Goal: Task Accomplishment & Management: Complete application form

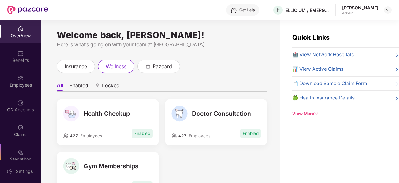
scroll to position [31, 0]
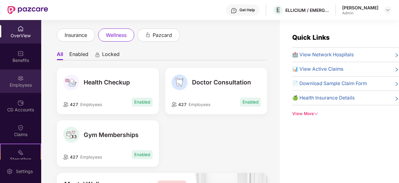
click at [14, 85] on div "Employees" at bounding box center [20, 85] width 41 height 6
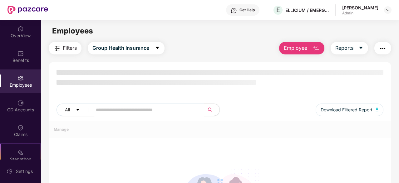
click at [14, 85] on div "Employees" at bounding box center [20, 85] width 41 height 6
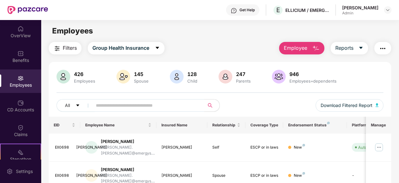
click at [302, 49] on span "Employee" at bounding box center [295, 48] width 23 height 8
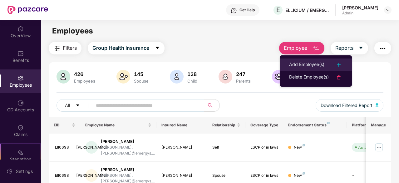
click at [303, 60] on li "Add Employee(s)" at bounding box center [316, 64] width 72 height 12
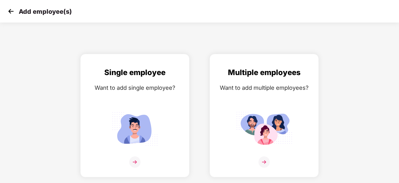
click at [12, 14] on img at bounding box center [10, 11] width 9 height 9
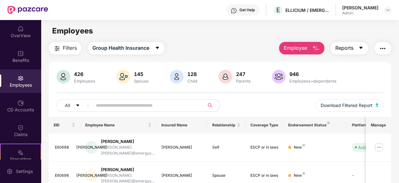
click at [340, 45] on span "Reports" at bounding box center [344, 48] width 18 height 8
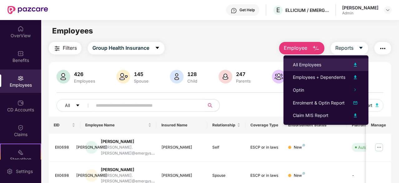
click at [340, 60] on li "All Employees" at bounding box center [325, 64] width 85 height 12
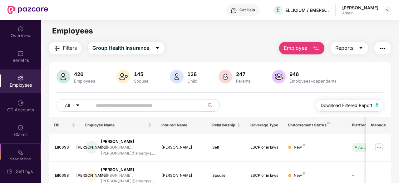
click at [359, 106] on span "Download Filtered Report" at bounding box center [347, 105] width 52 height 7
click at [112, 105] on input "text" at bounding box center [146, 105] width 100 height 9
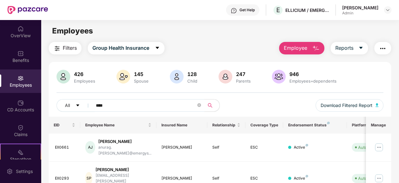
scroll to position [20, 0]
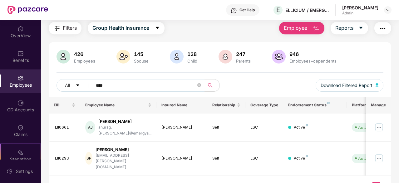
type input "****"
click at [322, 28] on button "Employee" at bounding box center [301, 28] width 45 height 12
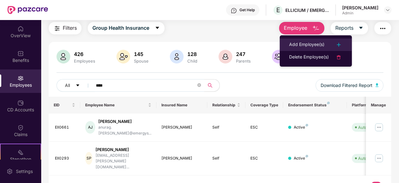
click at [312, 40] on li "Add Employee(s)" at bounding box center [316, 44] width 72 height 12
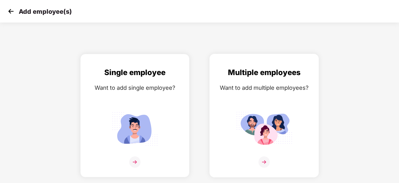
click at [284, 85] on div "Want to add multiple employees?" at bounding box center [264, 87] width 96 height 9
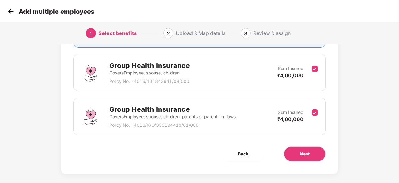
scroll to position [91, 0]
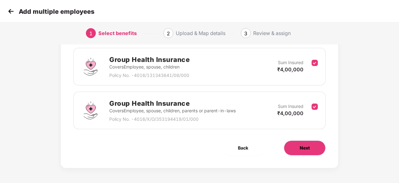
click at [311, 147] on button "Next" at bounding box center [305, 147] width 42 height 15
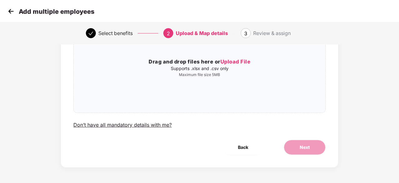
scroll to position [0, 0]
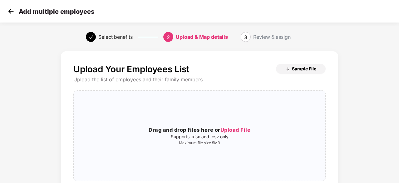
click at [308, 70] on span "Sample File" at bounding box center [304, 69] width 24 height 6
click at [232, 127] on span "Upload File" at bounding box center [235, 129] width 30 height 6
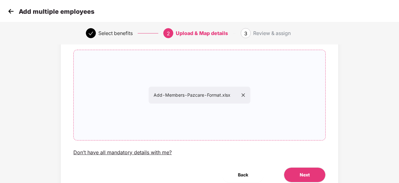
scroll to position [62, 0]
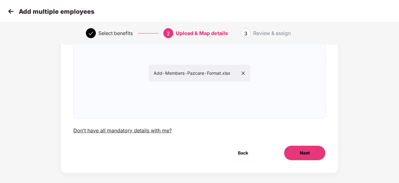
click at [299, 151] on button "Next" at bounding box center [305, 152] width 42 height 15
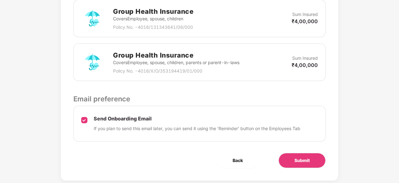
scroll to position [215, 0]
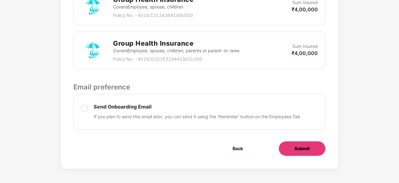
click at [307, 145] on span "Submit" at bounding box center [301, 148] width 15 height 7
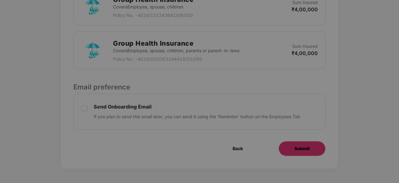
scroll to position [0, 0]
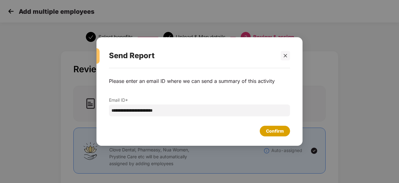
click at [285, 132] on div "Confirm" at bounding box center [275, 130] width 30 height 11
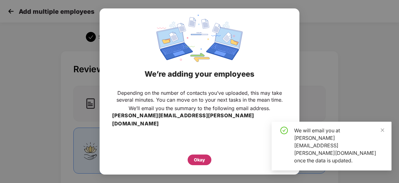
click at [201, 156] on div "Okay" at bounding box center [199, 159] width 11 height 7
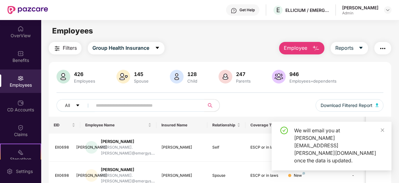
click at [380, 50] on img "button" at bounding box center [382, 48] width 7 height 7
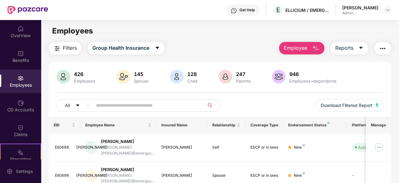
click at [308, 50] on button "Employee" at bounding box center [301, 48] width 45 height 12
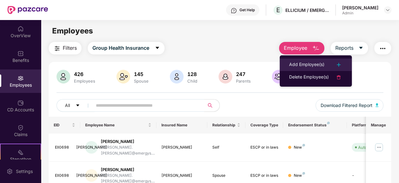
click at [310, 61] on div "Add Employee(s)" at bounding box center [306, 64] width 35 height 7
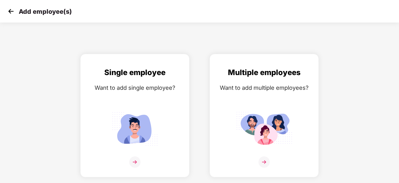
click at [12, 12] on img at bounding box center [10, 11] width 9 height 9
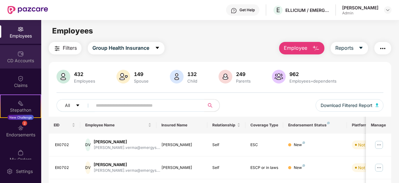
scroll to position [58, 0]
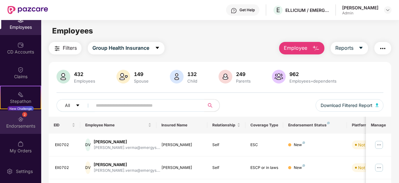
click at [25, 123] on div "Endorsements" at bounding box center [20, 126] width 41 height 6
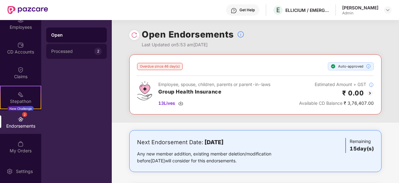
click at [83, 50] on div "Processed" at bounding box center [72, 51] width 43 height 5
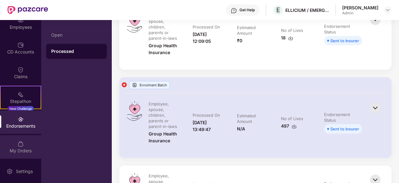
click at [22, 147] on div "My Orders" at bounding box center [20, 150] width 41 height 6
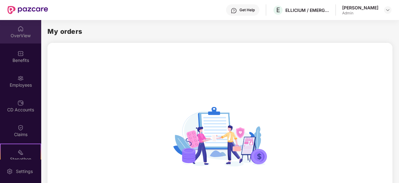
click at [17, 39] on div "OverView" at bounding box center [20, 31] width 41 height 23
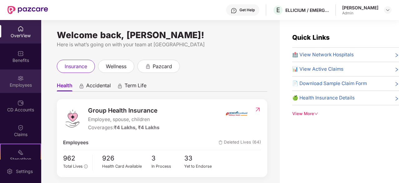
click at [20, 84] on div "Employees" at bounding box center [20, 85] width 41 height 6
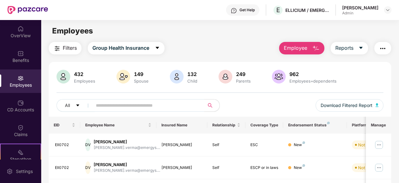
click at [74, 52] on button "Filters" at bounding box center [65, 48] width 33 height 12
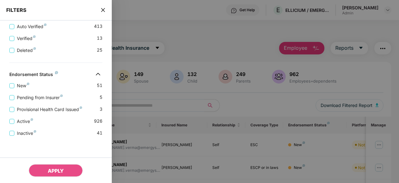
scroll to position [130, 0]
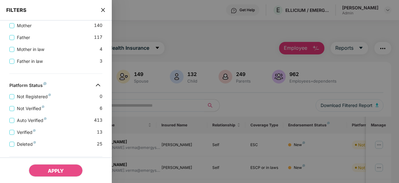
click at [100, 9] on div "FILTERS" at bounding box center [56, 10] width 112 height 21
click at [101, 10] on icon "close" at bounding box center [103, 9] width 5 height 5
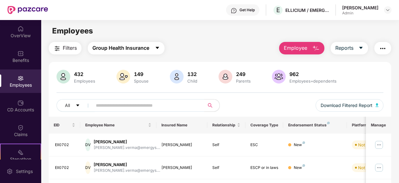
click at [116, 47] on span "Group Health Insurance" at bounding box center [120, 48] width 57 height 8
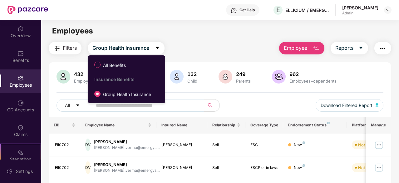
click at [205, 48] on div "Filters Group Health Insurance Employee Reports" at bounding box center [220, 48] width 342 height 12
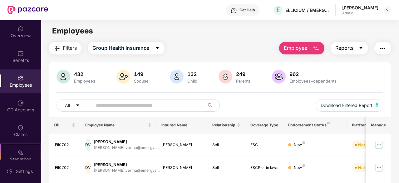
click at [353, 49] on span "Reports" at bounding box center [344, 48] width 18 height 8
click at [386, 49] on img "button" at bounding box center [382, 48] width 7 height 7
click at [255, 47] on div "Filters Group Health Insurance Employee Reports" at bounding box center [220, 48] width 342 height 12
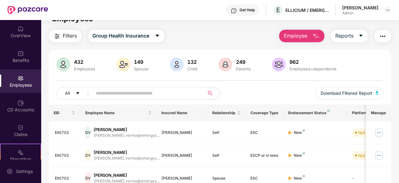
scroll to position [0, 0]
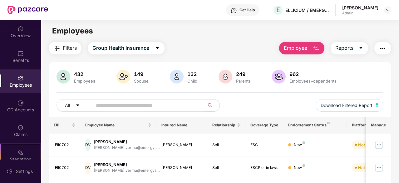
click at [301, 43] on button "Employee" at bounding box center [301, 48] width 45 height 12
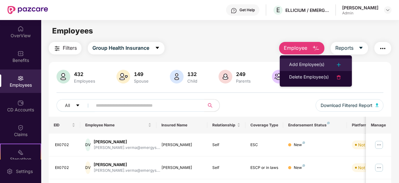
click at [304, 60] on li "Add Employee(s)" at bounding box center [316, 64] width 72 height 12
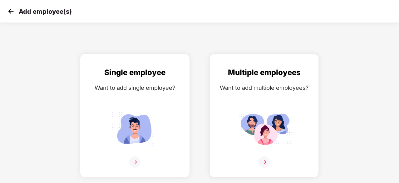
click at [140, 101] on div "Single employee Want to add single employee?" at bounding box center [135, 120] width 96 height 109
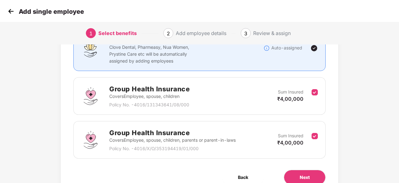
scroll to position [91, 0]
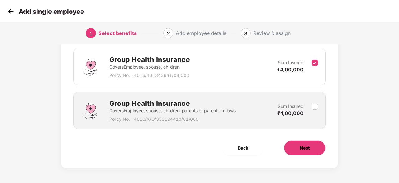
click at [308, 150] on span "Next" at bounding box center [305, 147] width 10 height 7
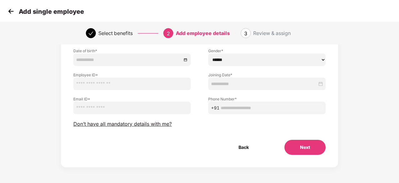
scroll to position [0, 0]
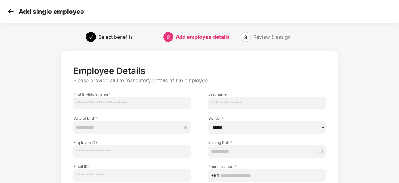
click at [144, 102] on input "text" at bounding box center [131, 103] width 117 height 12
paste input "**********"
click at [104, 105] on input "**********" at bounding box center [131, 103] width 117 height 12
type input "**********"
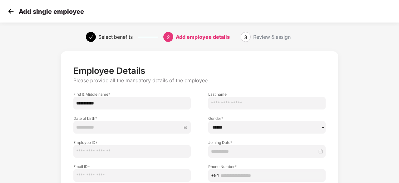
click at [283, 110] on div "Gender * ****** **** ******" at bounding box center [266, 121] width 135 height 24
click at [278, 105] on input "text" at bounding box center [266, 103] width 117 height 12
paste input "*****"
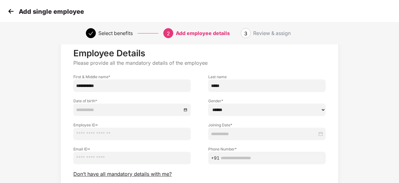
scroll to position [31, 0]
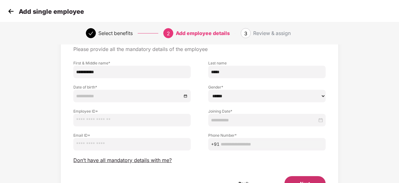
type input "*****"
click at [111, 96] on input at bounding box center [129, 95] width 106 height 7
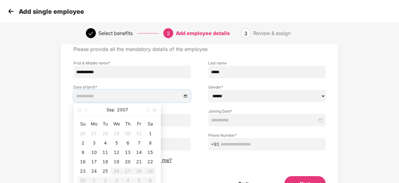
click at [9, 13] on img at bounding box center [10, 11] width 9 height 9
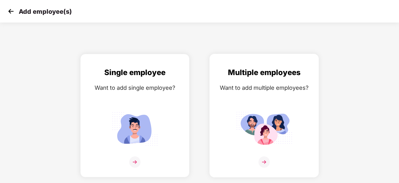
click at [230, 89] on div "Want to add multiple employees?" at bounding box center [264, 87] width 96 height 9
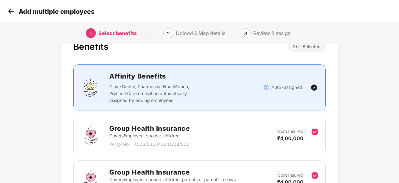
scroll to position [62, 0]
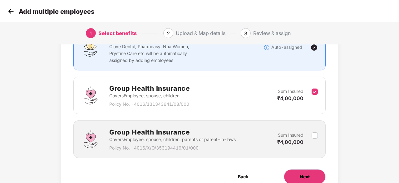
click at [303, 175] on span "Next" at bounding box center [305, 176] width 10 height 7
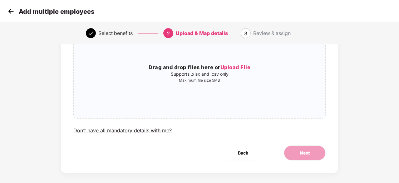
scroll to position [0, 0]
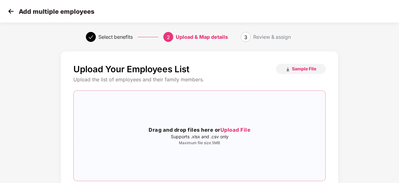
click at [242, 127] on span "Upload File" at bounding box center [235, 129] width 30 height 6
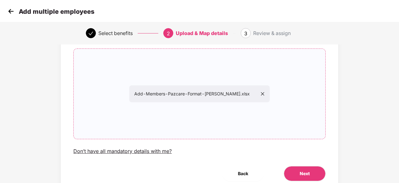
scroll to position [62, 0]
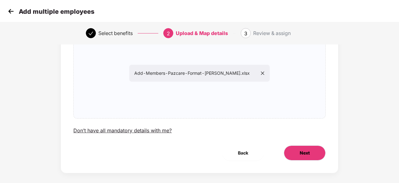
click at [299, 153] on button "Next" at bounding box center [305, 152] width 42 height 15
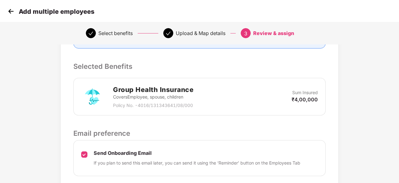
scroll to position [171, 0]
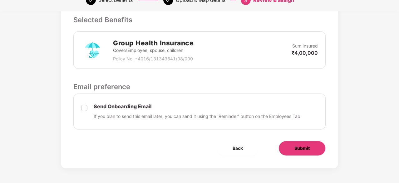
click at [303, 146] on span "Submit" at bounding box center [301, 148] width 15 height 7
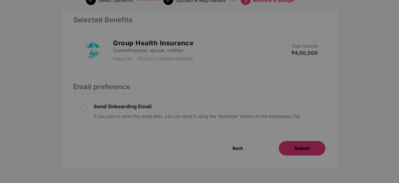
scroll to position [0, 0]
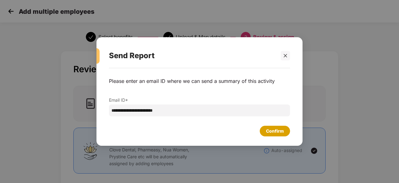
click at [265, 133] on div "Confirm" at bounding box center [275, 130] width 30 height 11
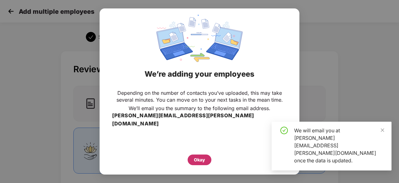
click at [198, 156] on div "Okay" at bounding box center [199, 159] width 11 height 7
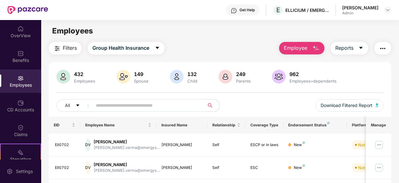
click at [15, 78] on div "Employees" at bounding box center [20, 80] width 41 height 23
click at [306, 46] on span "Employee" at bounding box center [295, 48] width 23 height 8
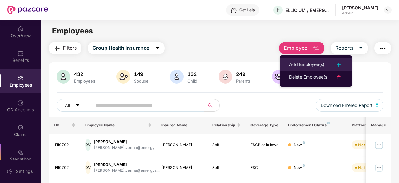
click at [303, 65] on div "Add Employee(s)" at bounding box center [306, 64] width 35 height 7
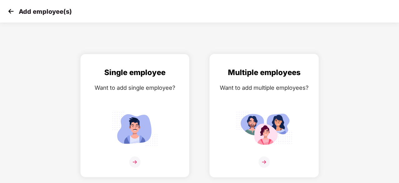
click at [263, 99] on div "Multiple employees Want to add multiple employees?" at bounding box center [264, 120] width 96 height 109
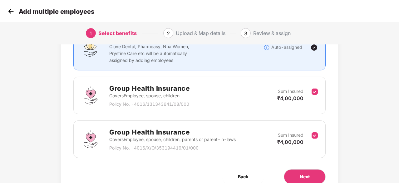
scroll to position [91, 0]
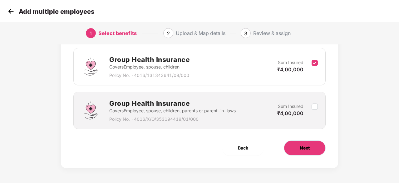
click at [307, 148] on span "Next" at bounding box center [305, 147] width 10 height 7
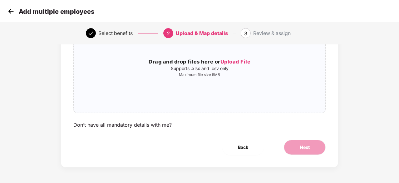
scroll to position [0, 0]
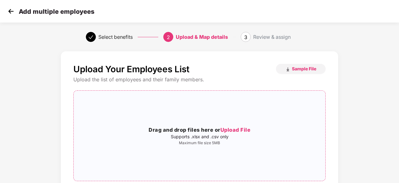
click at [233, 130] on span "Upload File" at bounding box center [235, 129] width 30 height 6
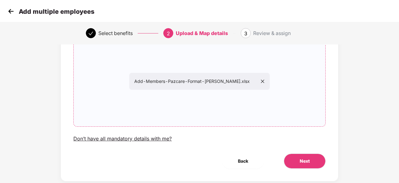
scroll to position [68, 0]
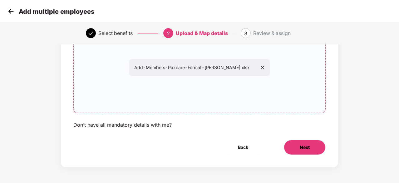
click at [308, 143] on button "Next" at bounding box center [305, 147] width 42 height 15
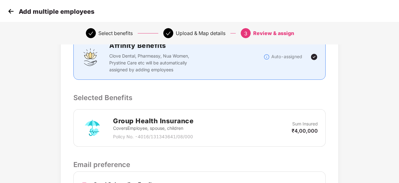
scroll to position [156, 0]
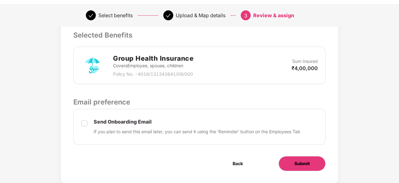
click at [303, 160] on span "Submit" at bounding box center [301, 163] width 15 height 7
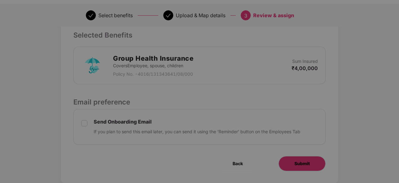
scroll to position [0, 0]
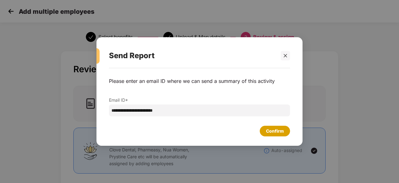
click at [276, 130] on div "Confirm" at bounding box center [275, 130] width 18 height 7
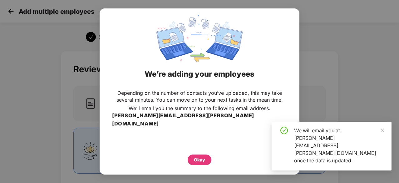
drag, startPoint x: 198, startPoint y: 149, endPoint x: 198, endPoint y: 154, distance: 4.4
click at [198, 151] on div "Okay" at bounding box center [199, 158] width 175 height 14
click at [198, 156] on div "Okay" at bounding box center [199, 159] width 11 height 7
